Goal: Information Seeking & Learning: Find specific fact

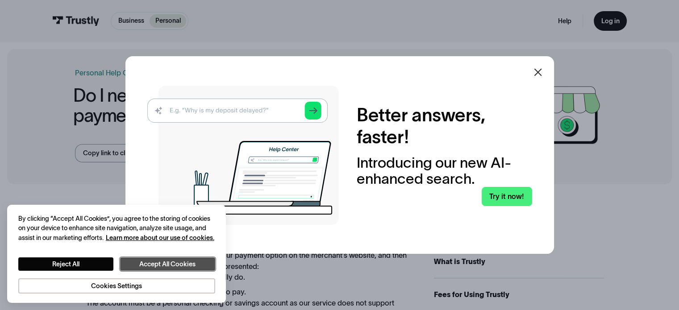
click at [130, 264] on button "Accept All Cookies" at bounding box center [167, 265] width 95 height 14
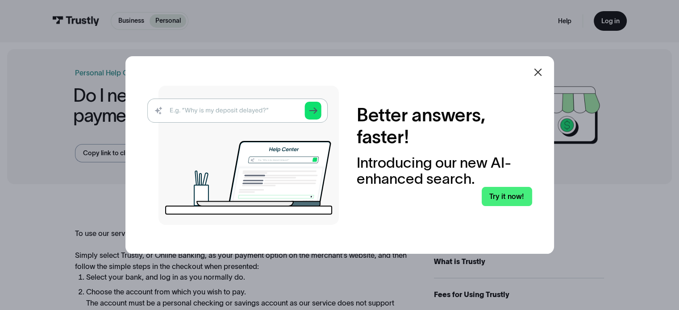
click at [540, 71] on icon at bounding box center [538, 73] width 8 height 8
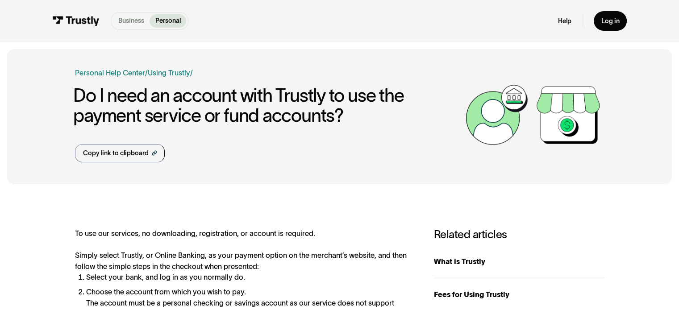
click at [130, 21] on p "Business" at bounding box center [131, 20] width 26 height 9
click at [142, 108] on h1 "Do I need an account with Trustly to use the payment service or fund accounts?" at bounding box center [266, 106] width 387 height 40
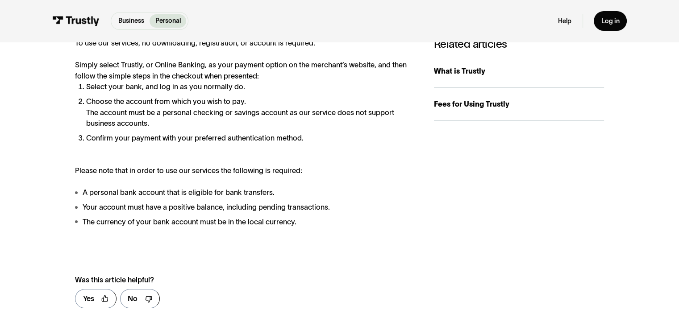
scroll to position [179, 0]
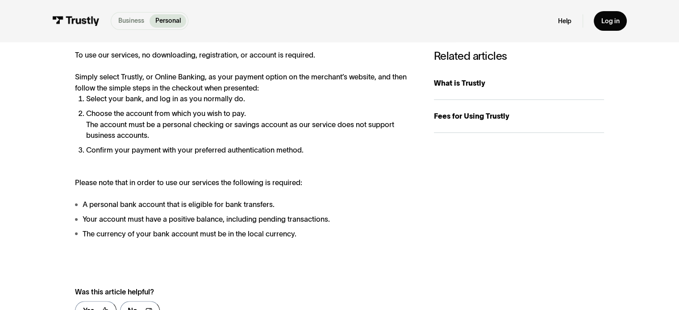
click at [137, 18] on p "Business" at bounding box center [131, 20] width 26 height 9
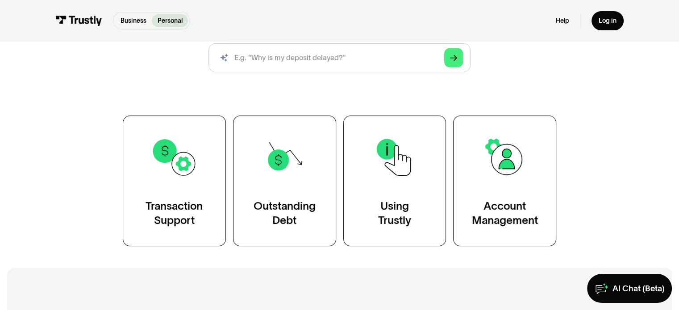
scroll to position [134, 0]
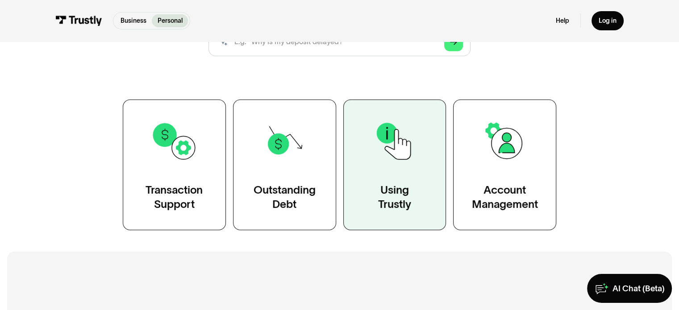
click at [382, 208] on div "Using Trustly" at bounding box center [394, 197] width 33 height 29
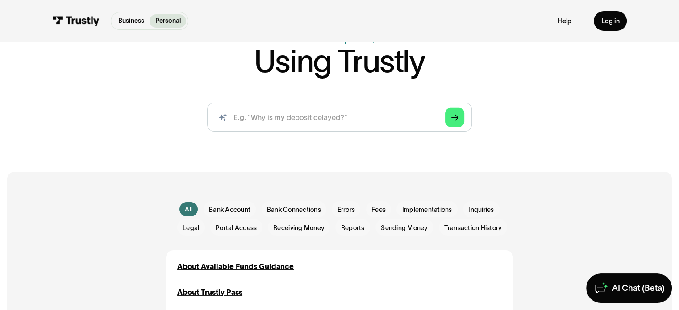
scroll to position [89, 0]
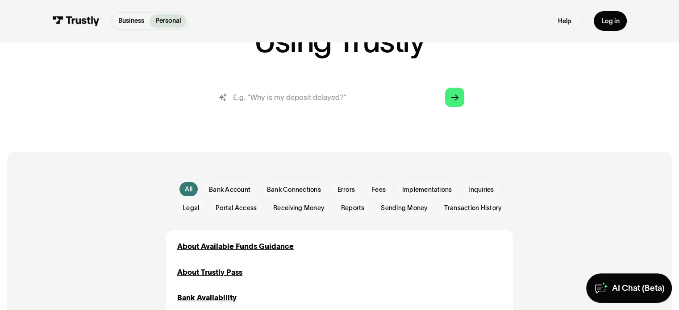
click at [257, 100] on input "search" at bounding box center [339, 97] width 264 height 29
type input "where can i find my token"
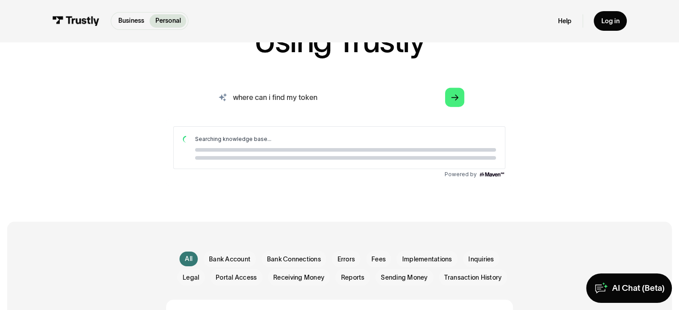
scroll to position [0, 0]
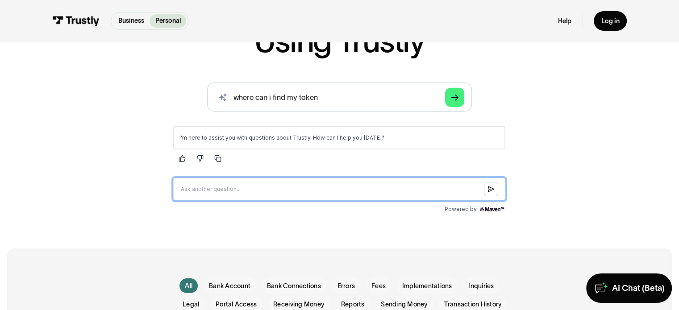
click at [241, 186] on input "Question box" at bounding box center [339, 189] width 332 height 22
type input "where can i find token"
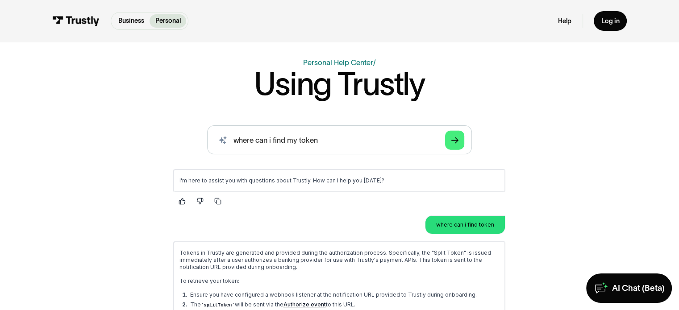
scroll to position [45, 0]
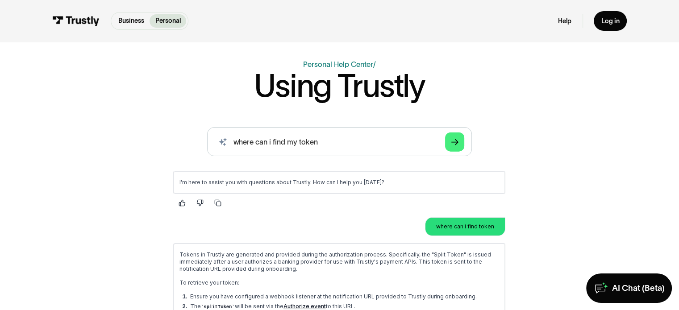
click at [167, 20] on p "Personal" at bounding box center [167, 20] width 25 height 9
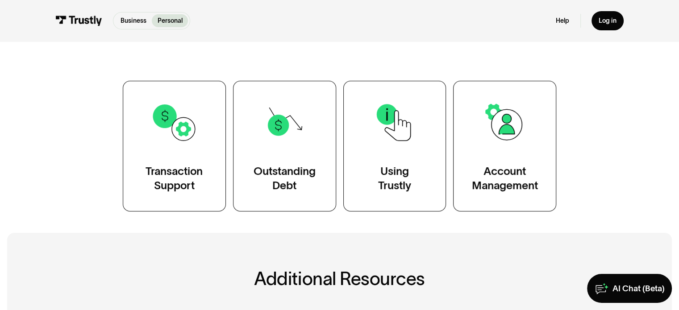
scroll to position [134, 0]
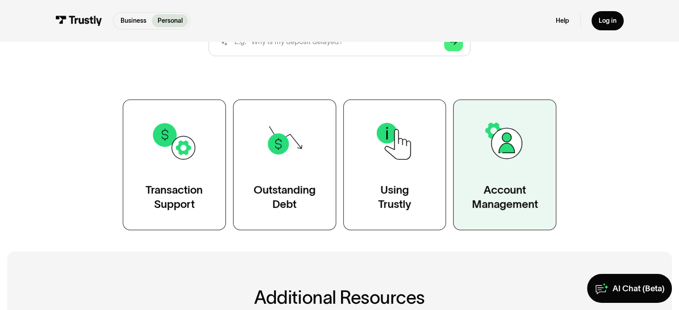
click at [514, 183] on div "Account Management" at bounding box center [505, 197] width 66 height 29
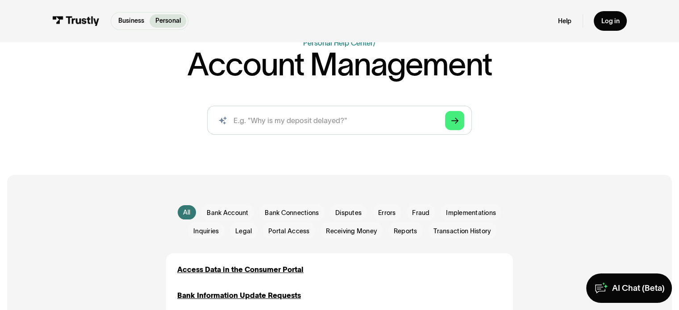
scroll to position [45, 0]
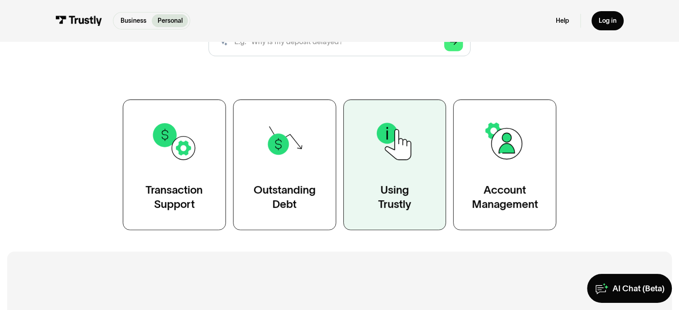
click at [409, 165] on img at bounding box center [394, 141] width 47 height 47
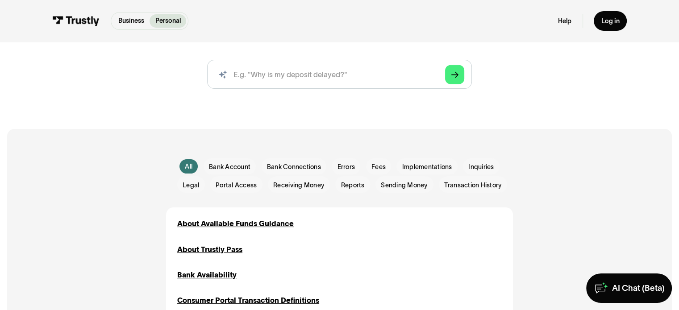
scroll to position [223, 0]
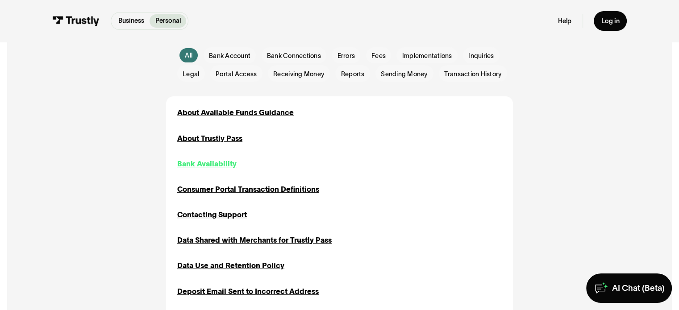
click at [200, 162] on div "Bank Availability" at bounding box center [206, 163] width 59 height 11
